Goal: Book appointment/travel/reservation

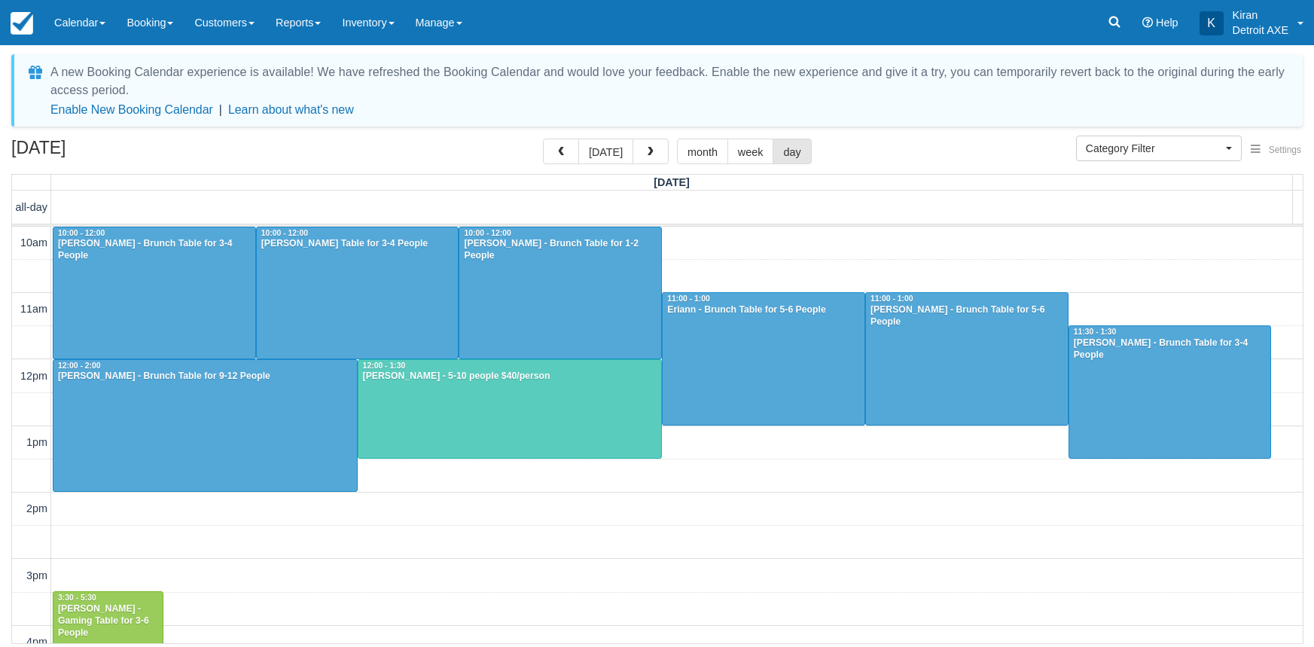
select select
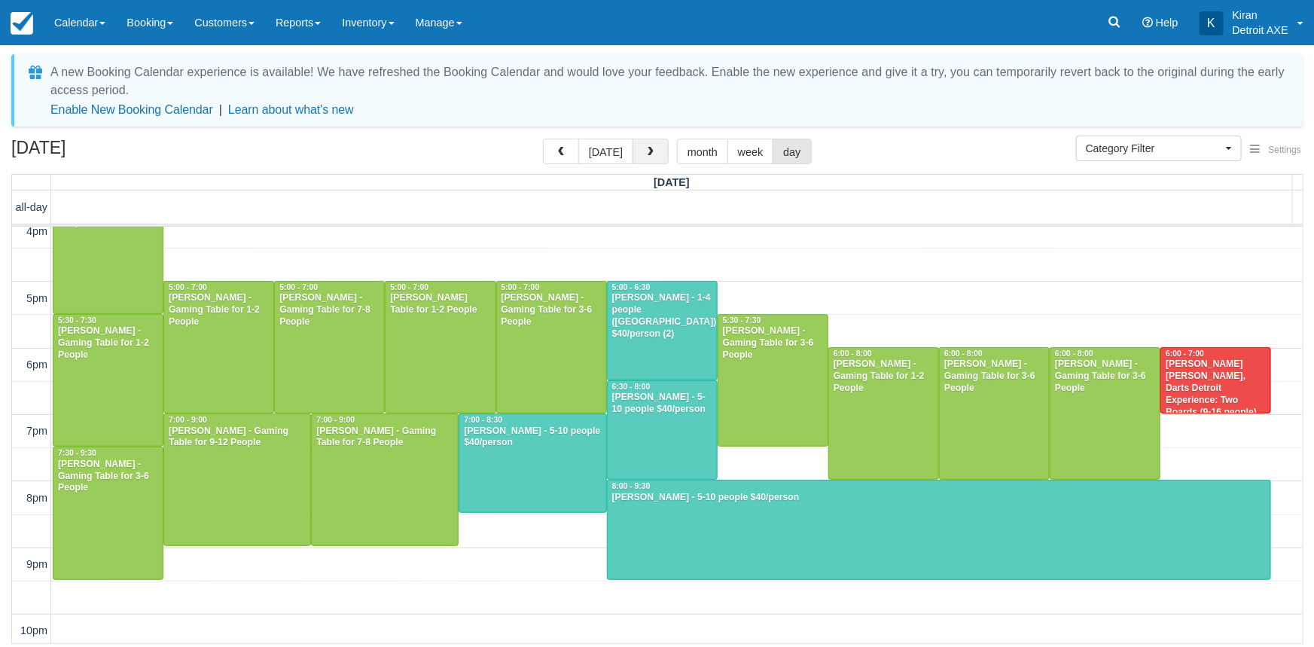
click at [653, 154] on button "button" at bounding box center [651, 152] width 36 height 26
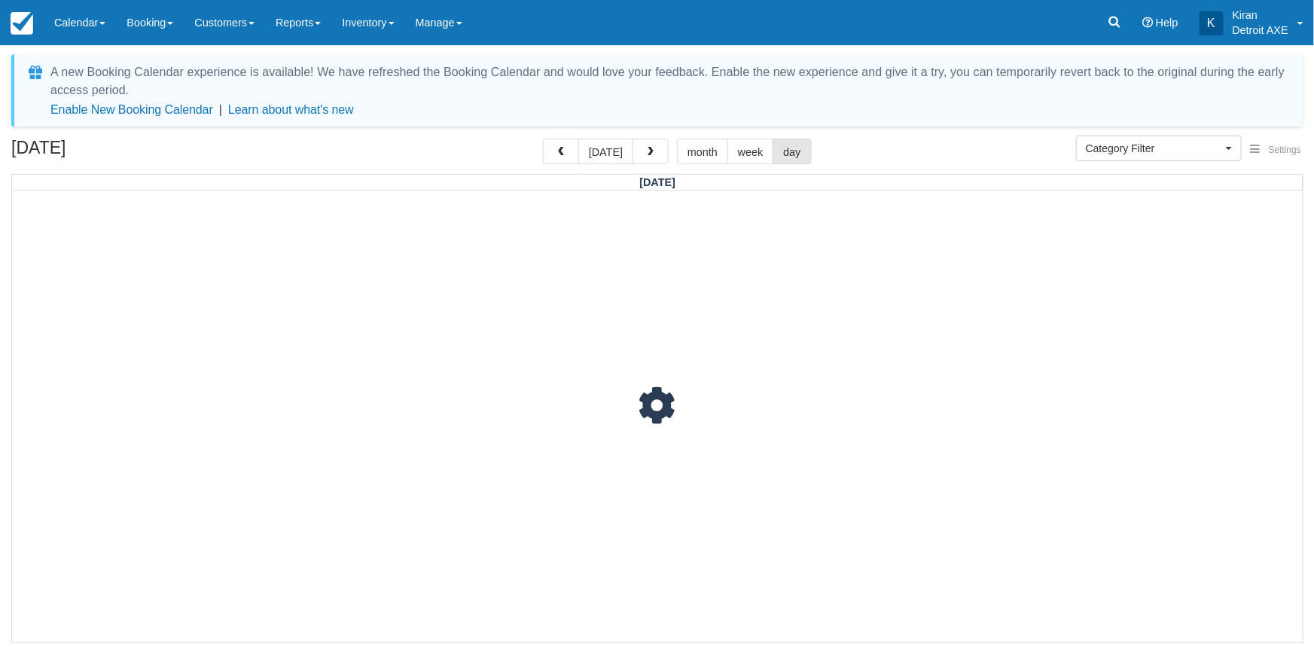
click at [653, 154] on button "button" at bounding box center [651, 152] width 36 height 26
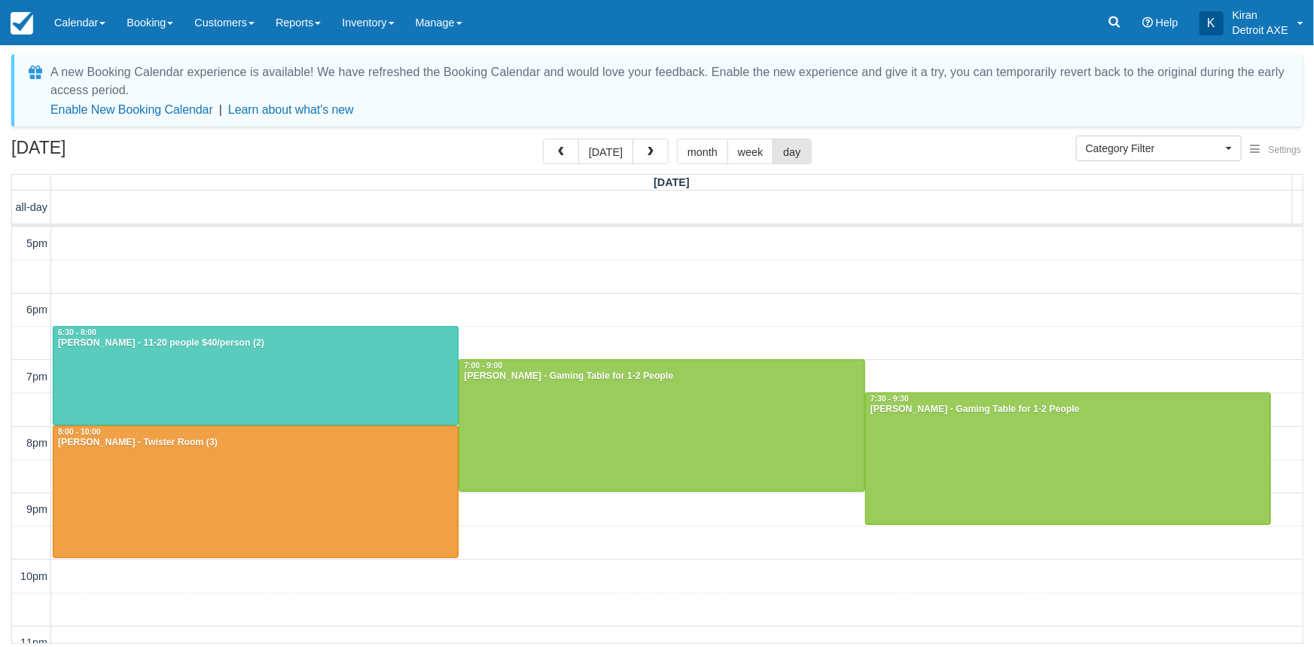
click at [653, 154] on button "button" at bounding box center [651, 152] width 36 height 26
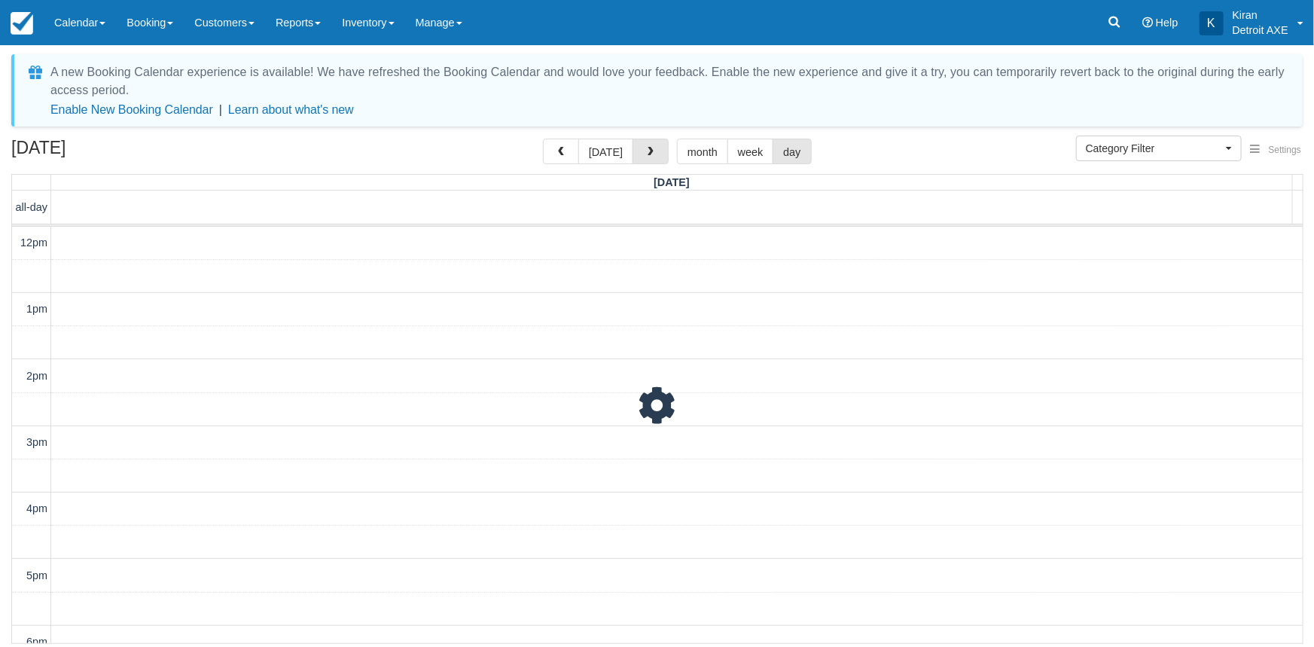
click at [653, 154] on button "button" at bounding box center [651, 152] width 36 height 26
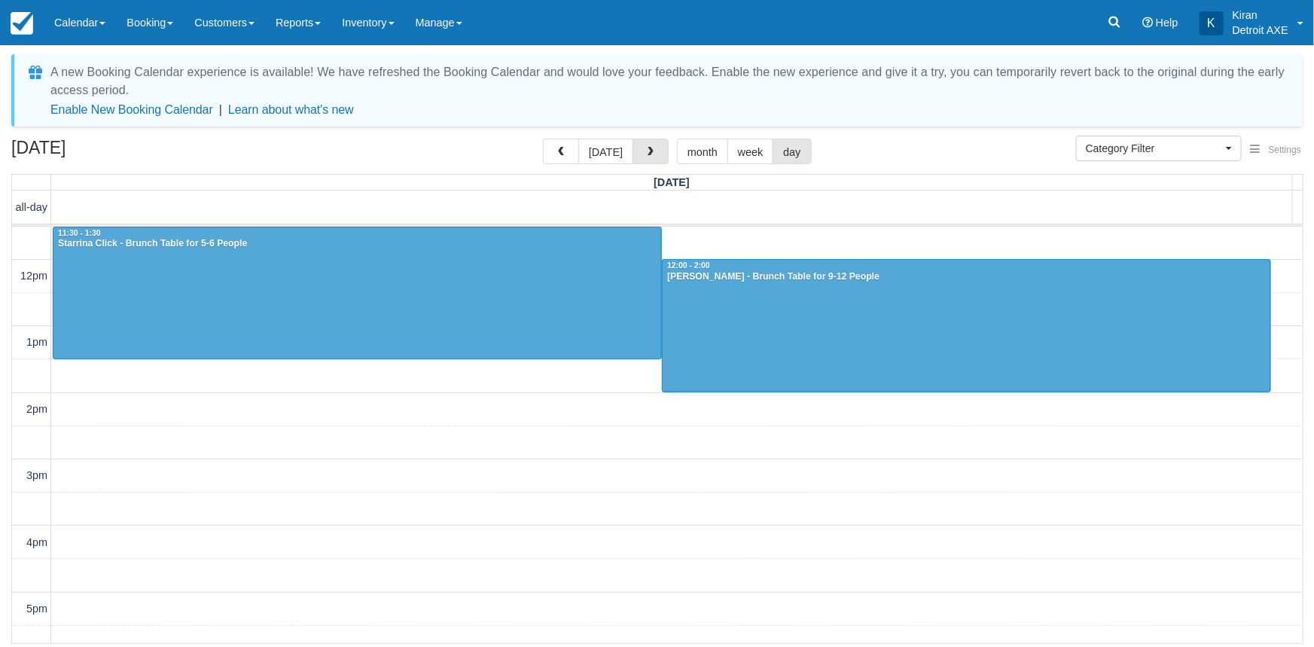
click at [653, 154] on button "button" at bounding box center [651, 152] width 36 height 26
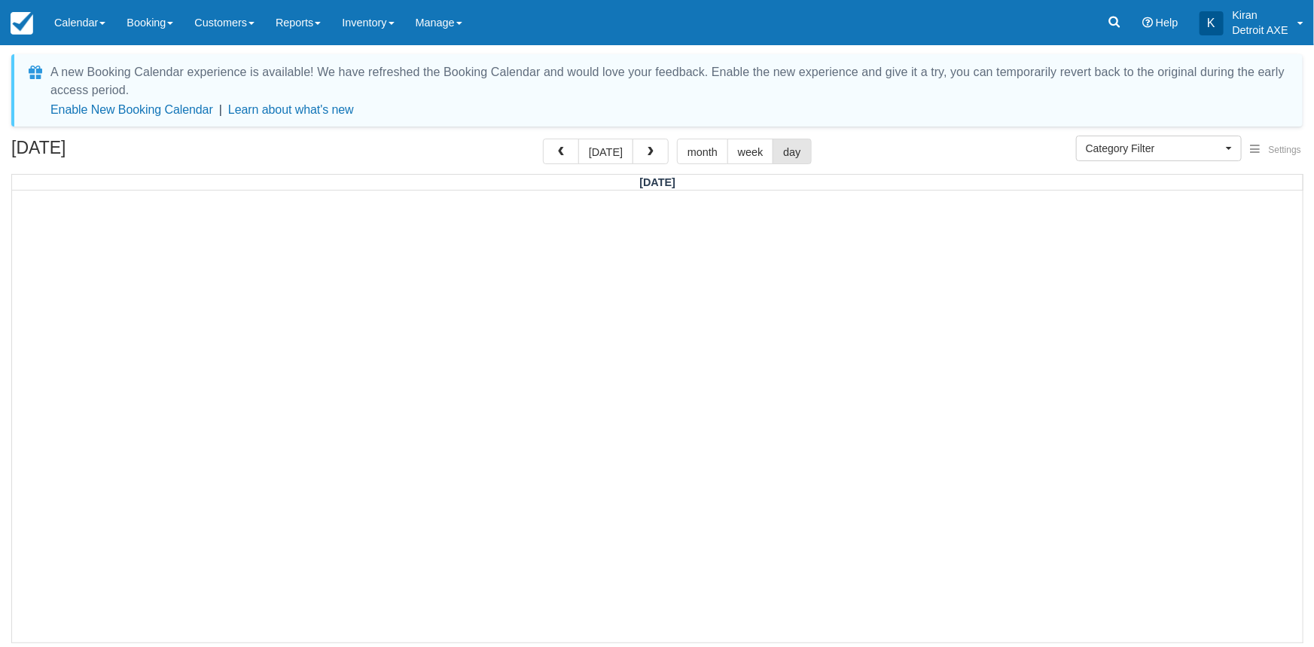
click at [653, 154] on button "button" at bounding box center [651, 152] width 36 height 26
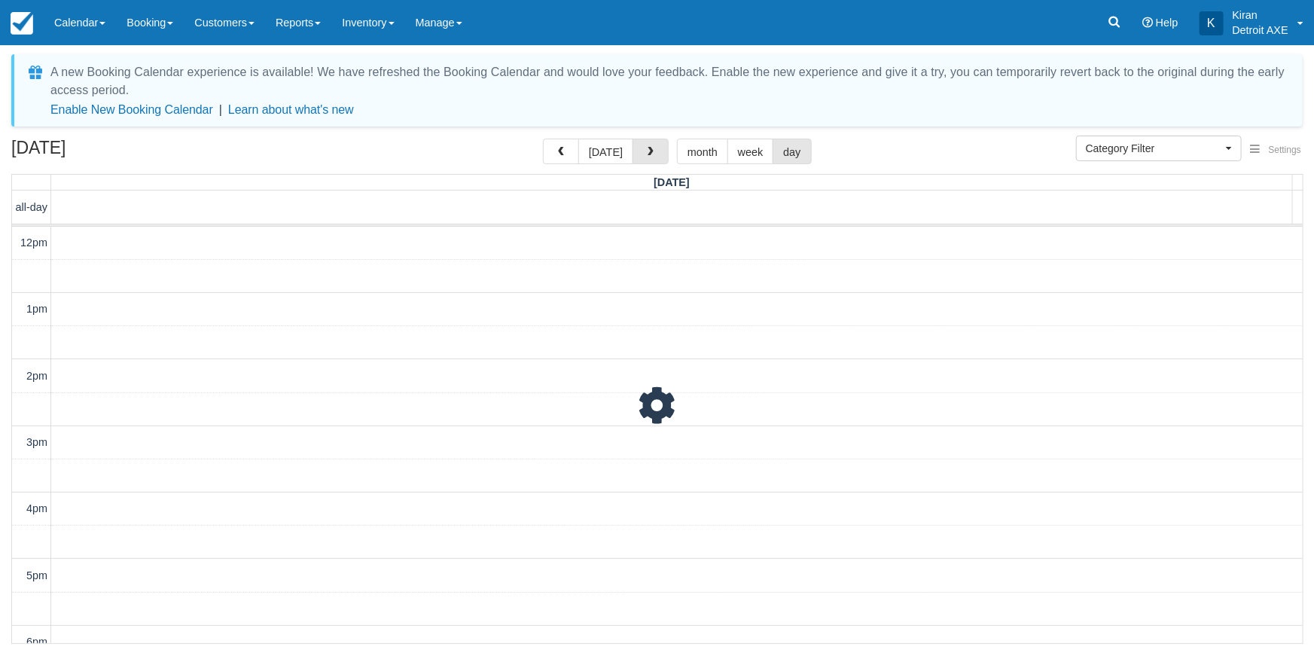
click at [653, 154] on button "button" at bounding box center [651, 152] width 36 height 26
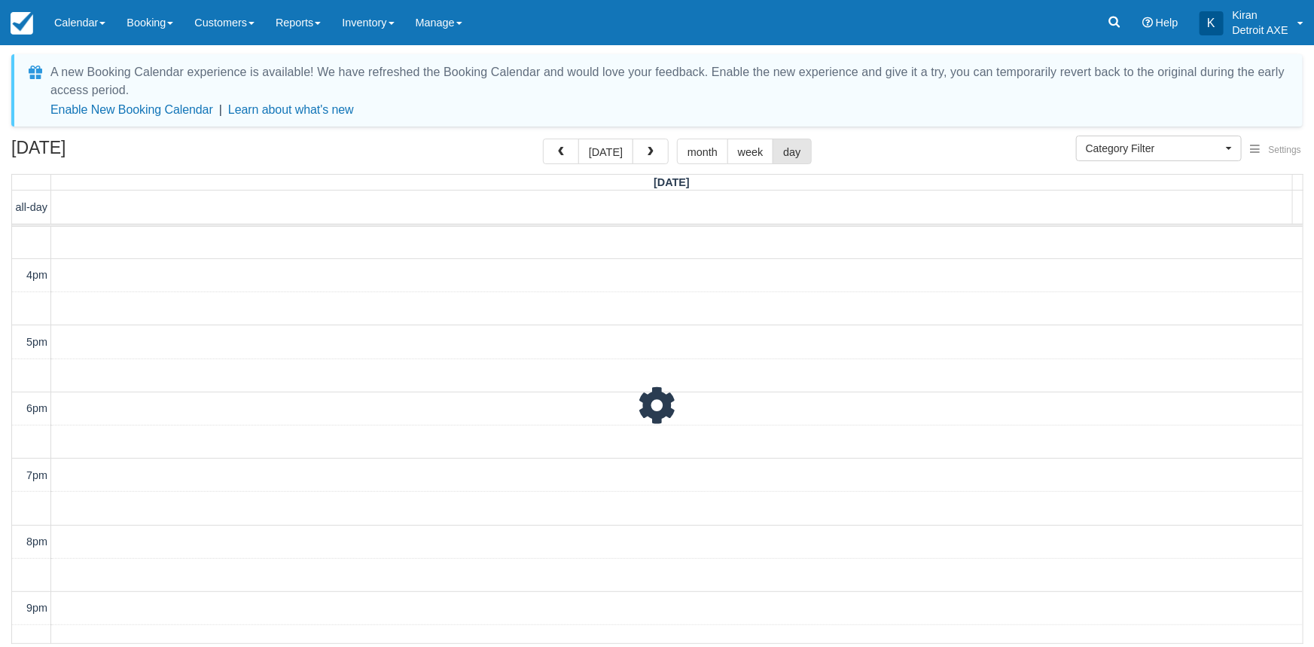
click at [653, 154] on button "button" at bounding box center [651, 152] width 36 height 26
